Goal: Check status: Check status

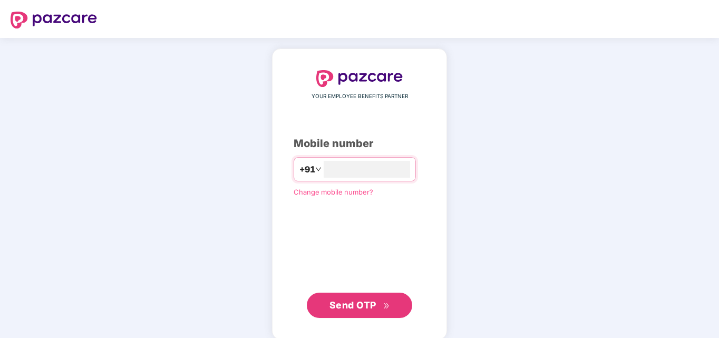
type input "**********"
click at [348, 298] on span "Send OTP" at bounding box center [359, 304] width 61 height 15
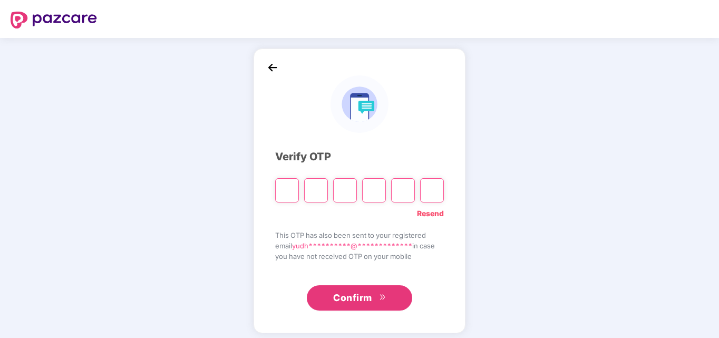
type input "*"
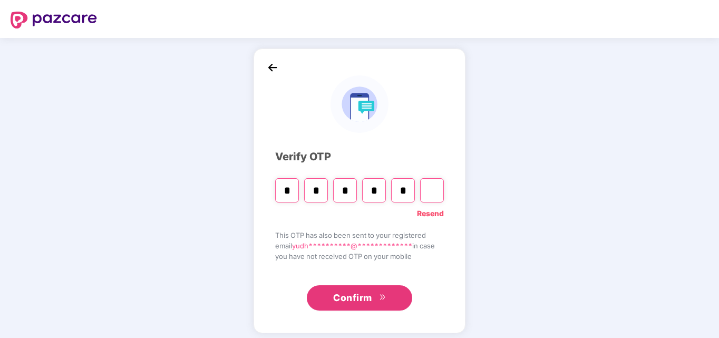
type input "*"
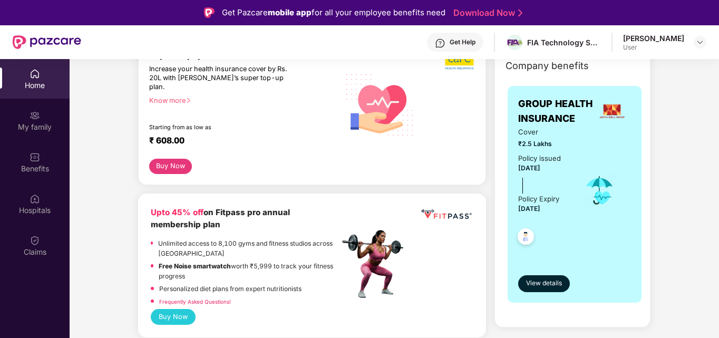
scroll to position [153, 0]
drag, startPoint x: 520, startPoint y: 211, endPoint x: 563, endPoint y: 209, distance: 42.7
click at [563, 209] on div "Policy issued [DATE] Policy Expiry [DATE]" at bounding box center [543, 183] width 50 height 62
click at [562, 218] on div at bounding box center [543, 233] width 50 height 39
drag, startPoint x: 562, startPoint y: 211, endPoint x: 515, endPoint y: 210, distance: 46.9
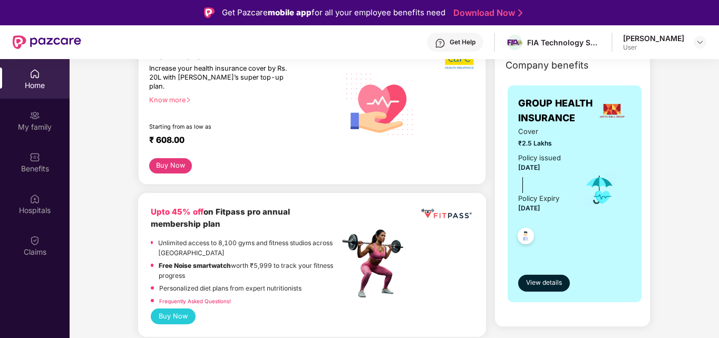
click at [515, 210] on div "GROUP HEALTH INSURANCE Cover ₹2.5 Lakhs Policy issued [DATE] Policy Expiry [DAT…" at bounding box center [574, 193] width 134 height 217
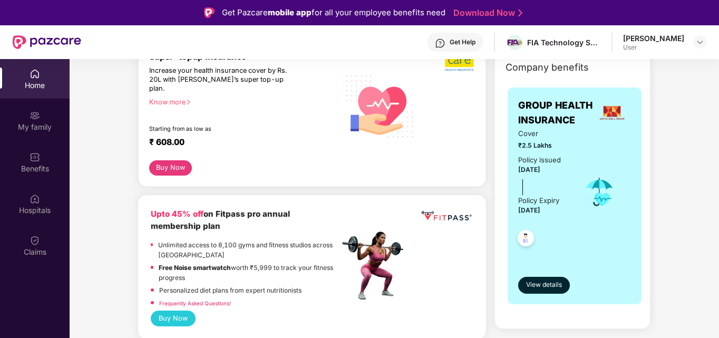
scroll to position [0, 0]
